Goal: Task Accomplishment & Management: Use online tool/utility

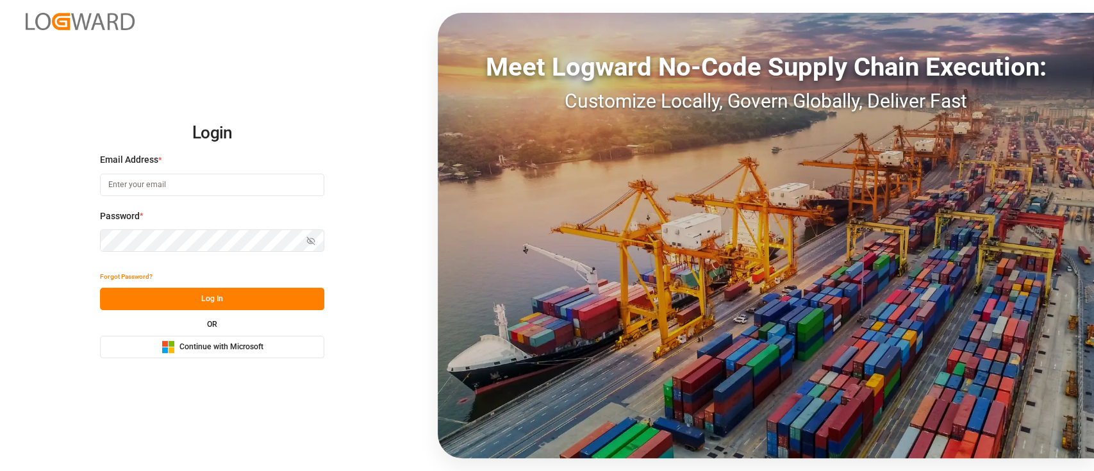
click at [270, 345] on button "Microsoft Logo Continue with Microsoft" at bounding box center [212, 347] width 224 height 22
